Goal: Use online tool/utility: Utilize a website feature to perform a specific function

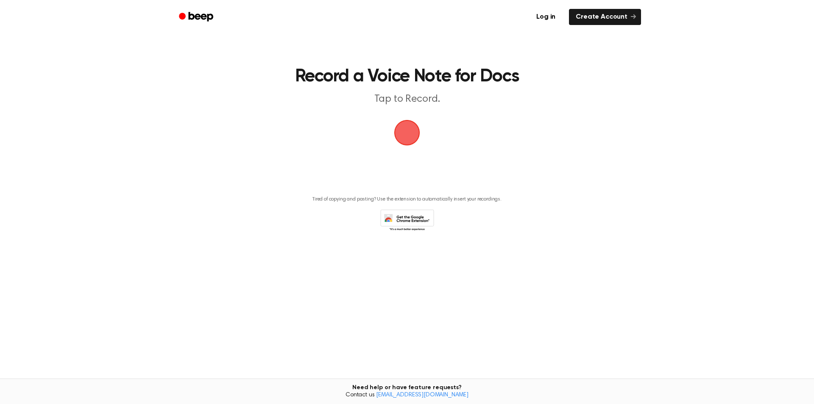
click at [406, 130] on span "button" at bounding box center [407, 133] width 24 height 24
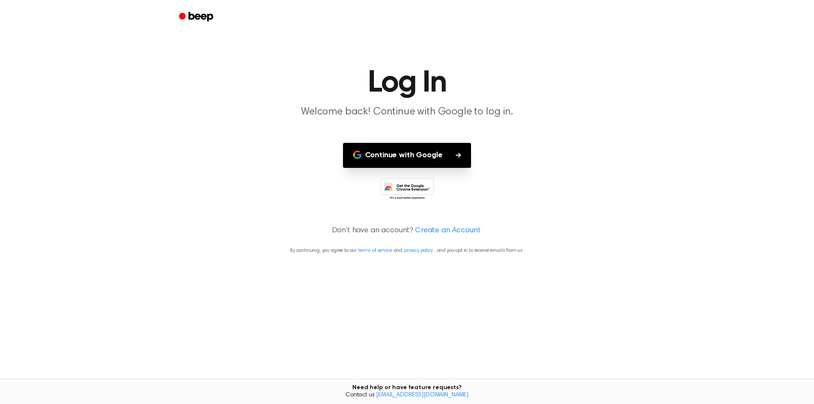
click at [422, 153] on button "Continue with Google" at bounding box center [407, 155] width 128 height 25
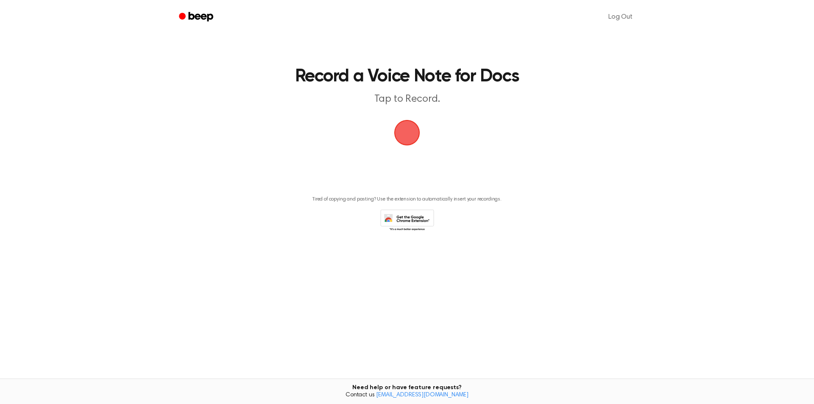
click at [411, 123] on span "button" at bounding box center [407, 133] width 24 height 24
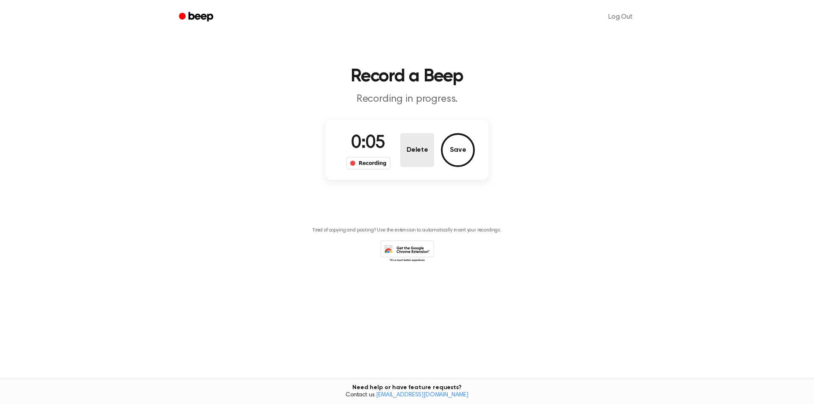
click at [414, 146] on button "Delete" at bounding box center [417, 150] width 34 height 34
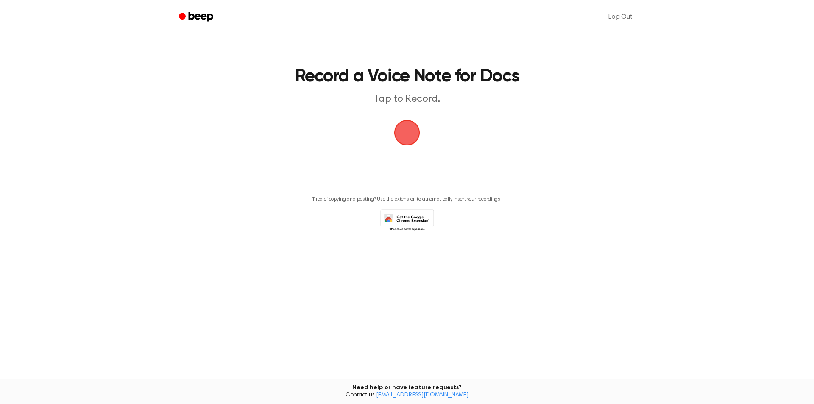
click at [407, 127] on span "button" at bounding box center [407, 133] width 26 height 26
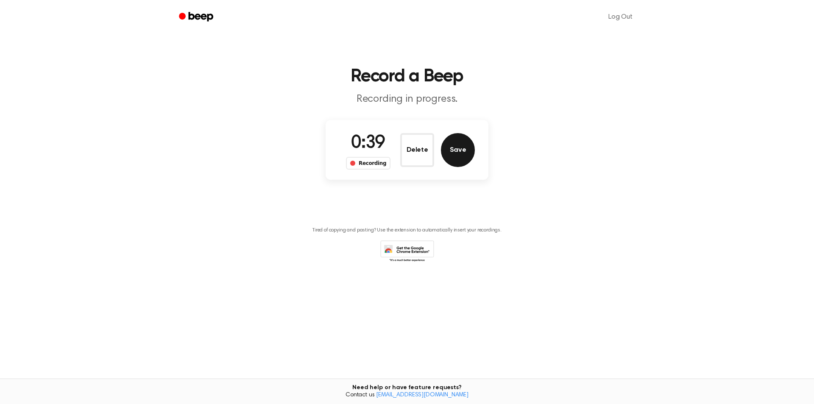
click at [449, 152] on button "Save" at bounding box center [458, 150] width 34 height 34
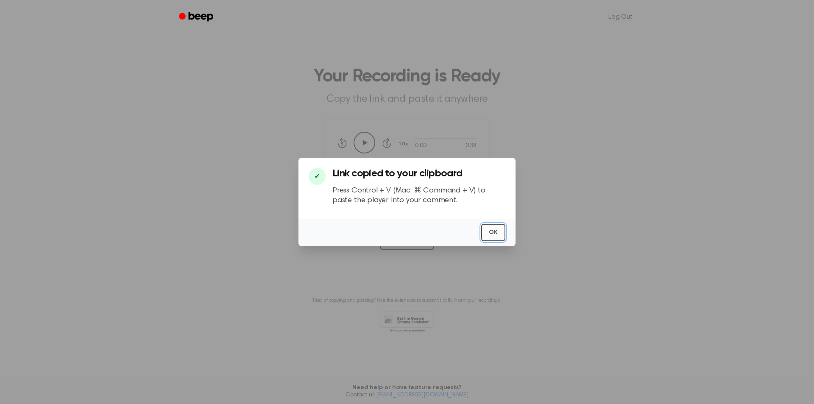
click at [491, 231] on button "OK" at bounding box center [493, 232] width 24 height 17
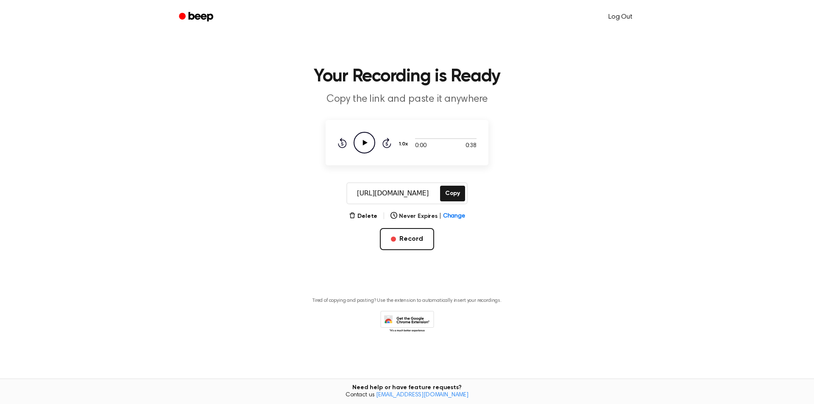
click at [620, 17] on link "Log Out" at bounding box center [620, 17] width 41 height 20
